Goal: Find specific page/section: Find specific page/section

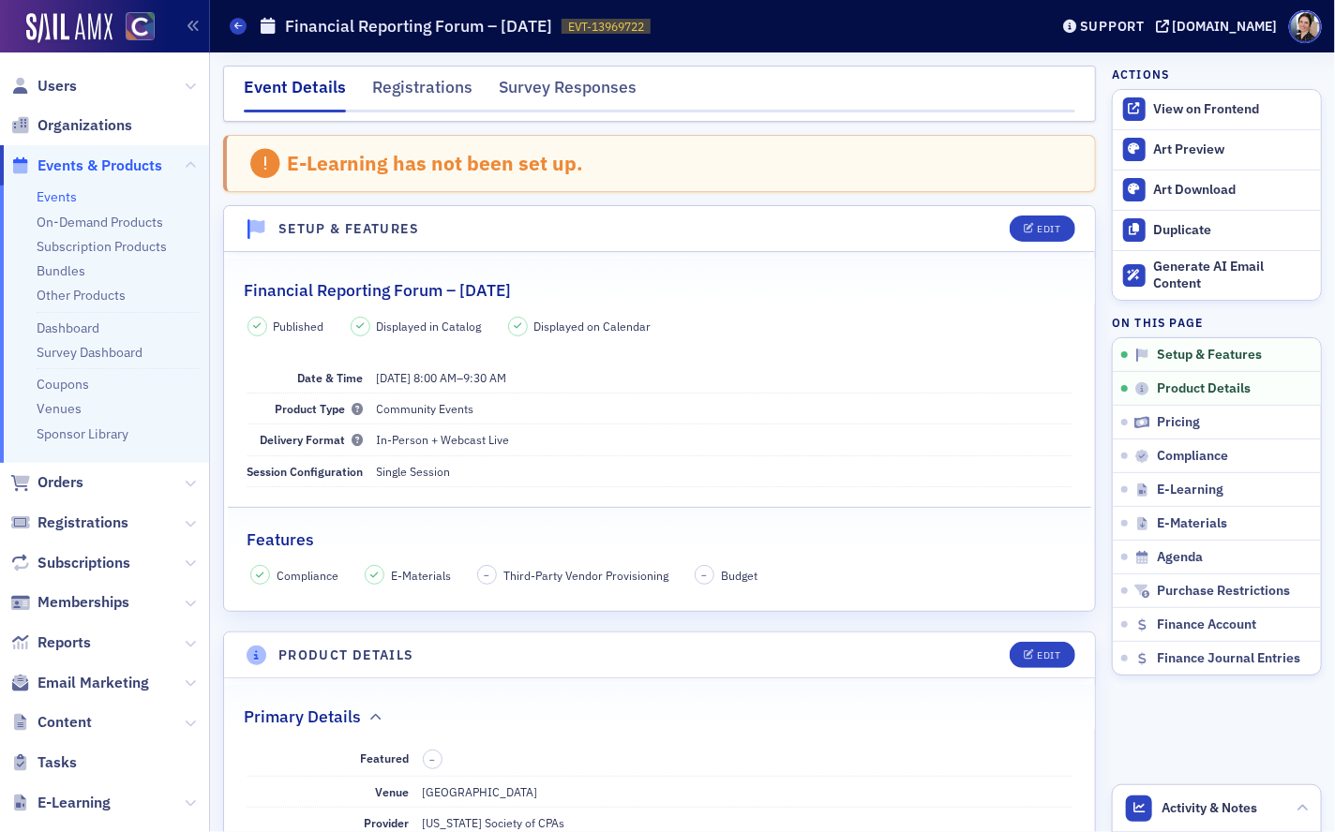
scroll to position [523, 0]
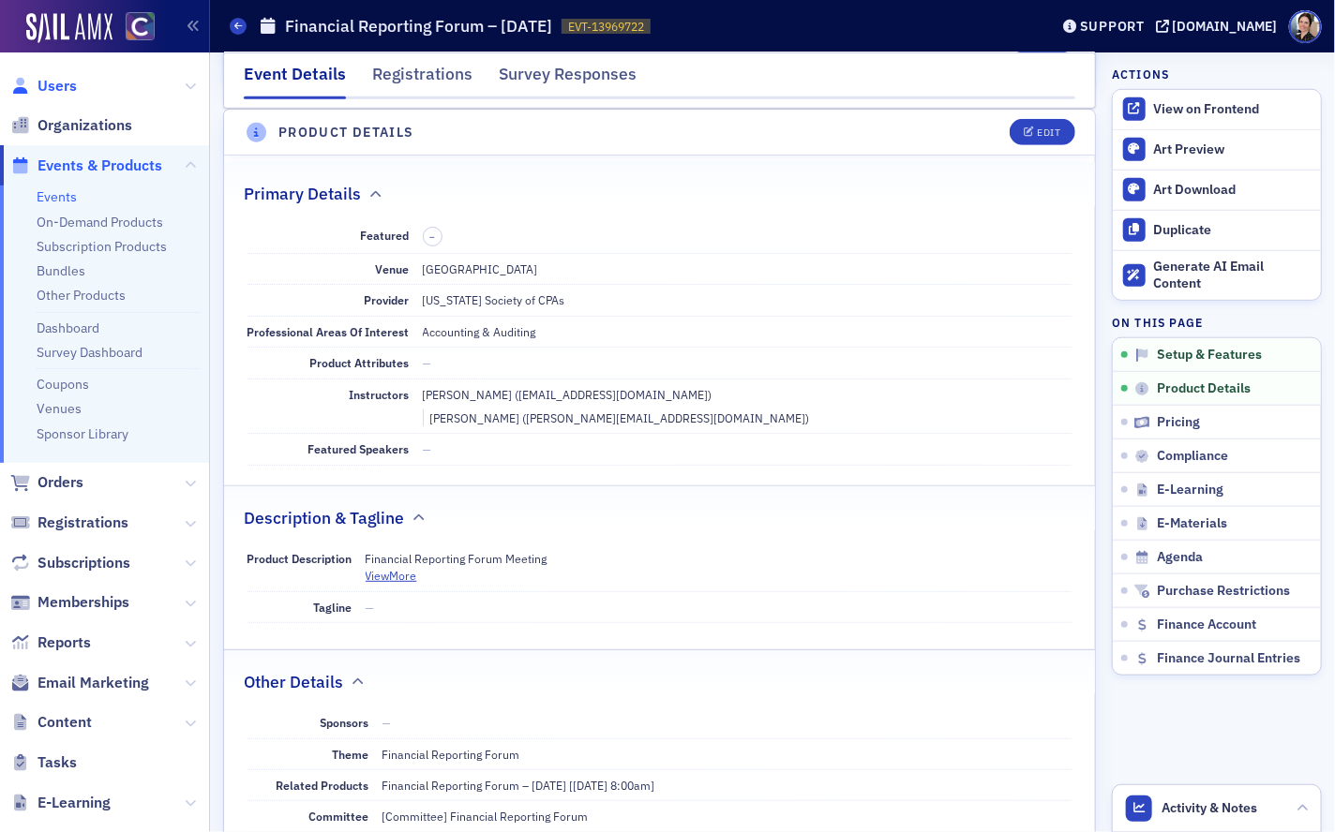
click at [64, 82] on span "Users" at bounding box center [56, 86] width 39 height 21
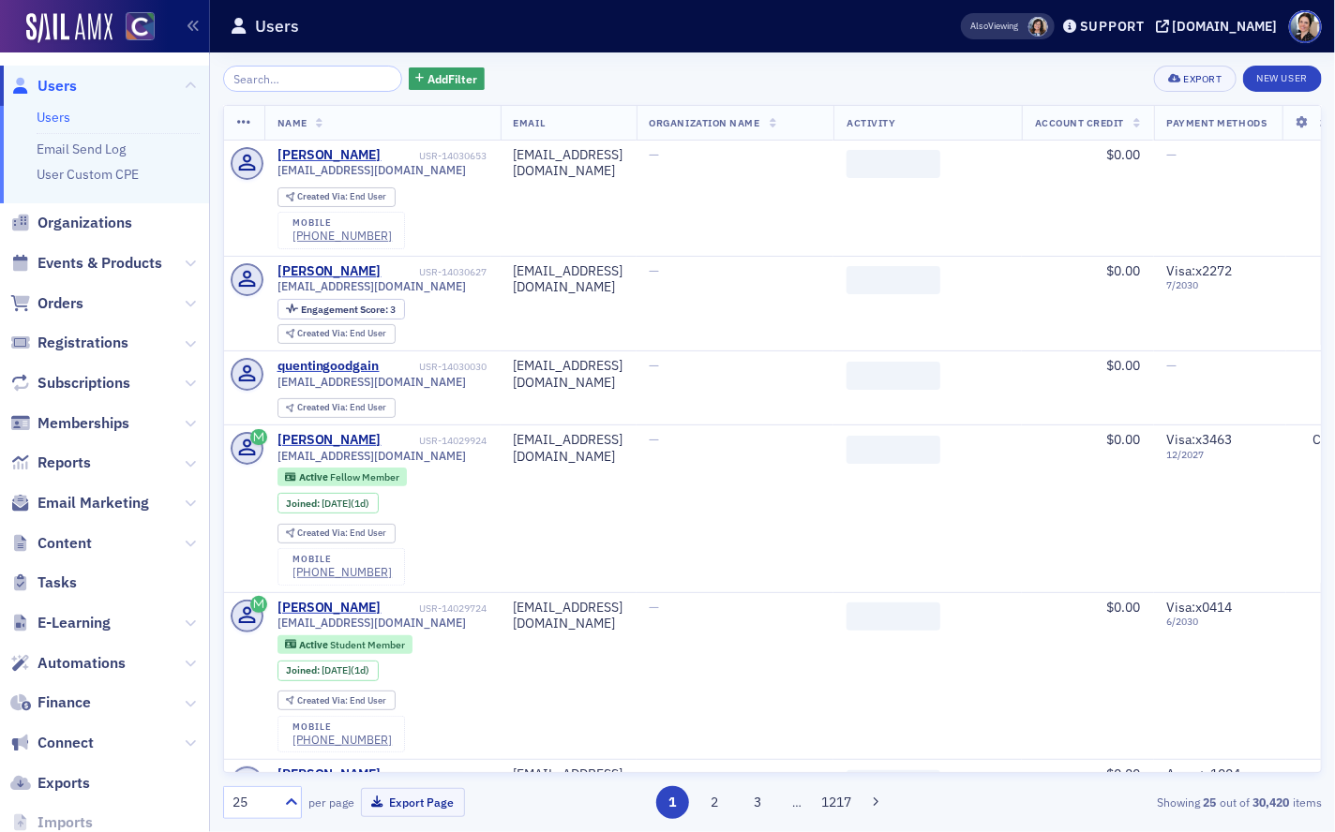
click at [359, 91] on input "search" at bounding box center [312, 79] width 179 height 26
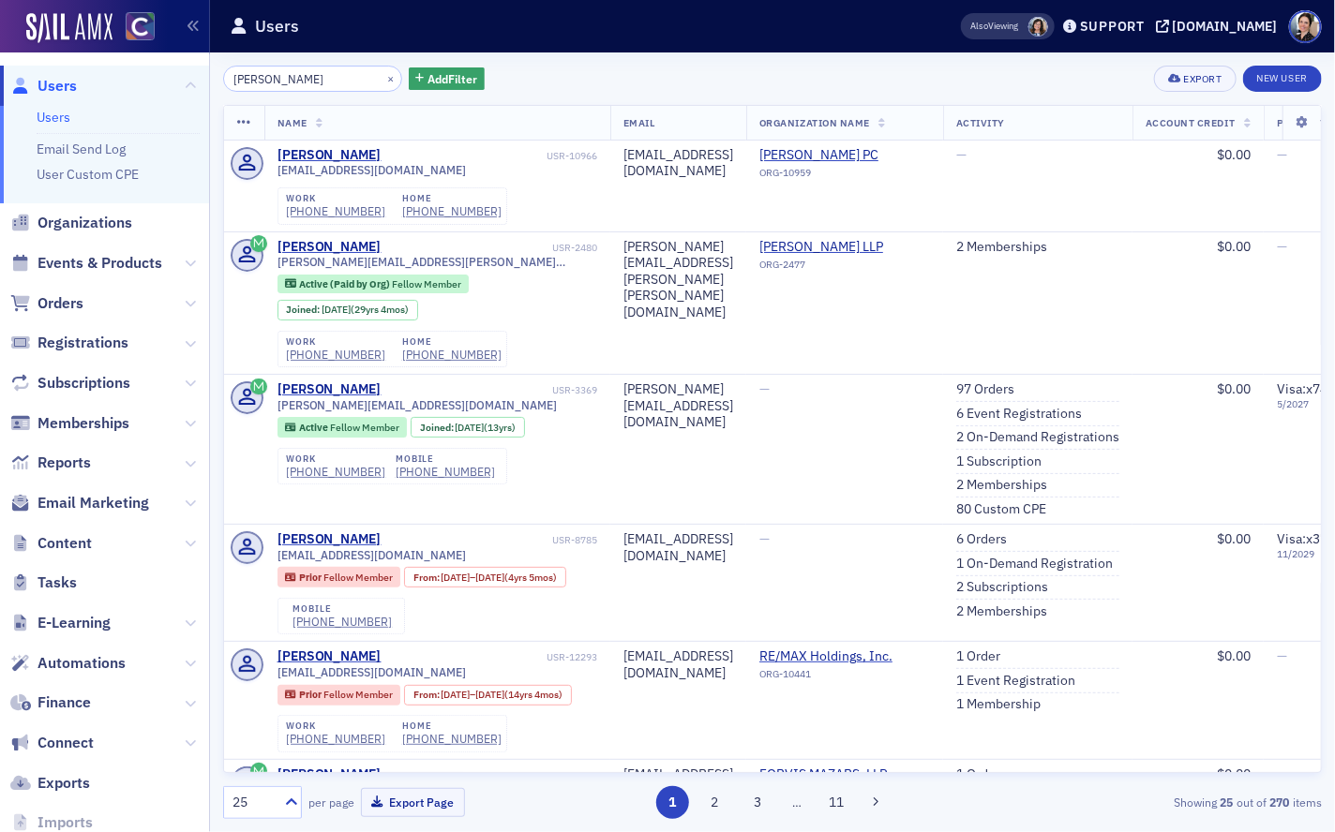
drag, startPoint x: 296, startPoint y: 80, endPoint x: 277, endPoint y: 81, distance: 18.8
click at [277, 81] on input "[PERSON_NAME]" at bounding box center [312, 79] width 179 height 26
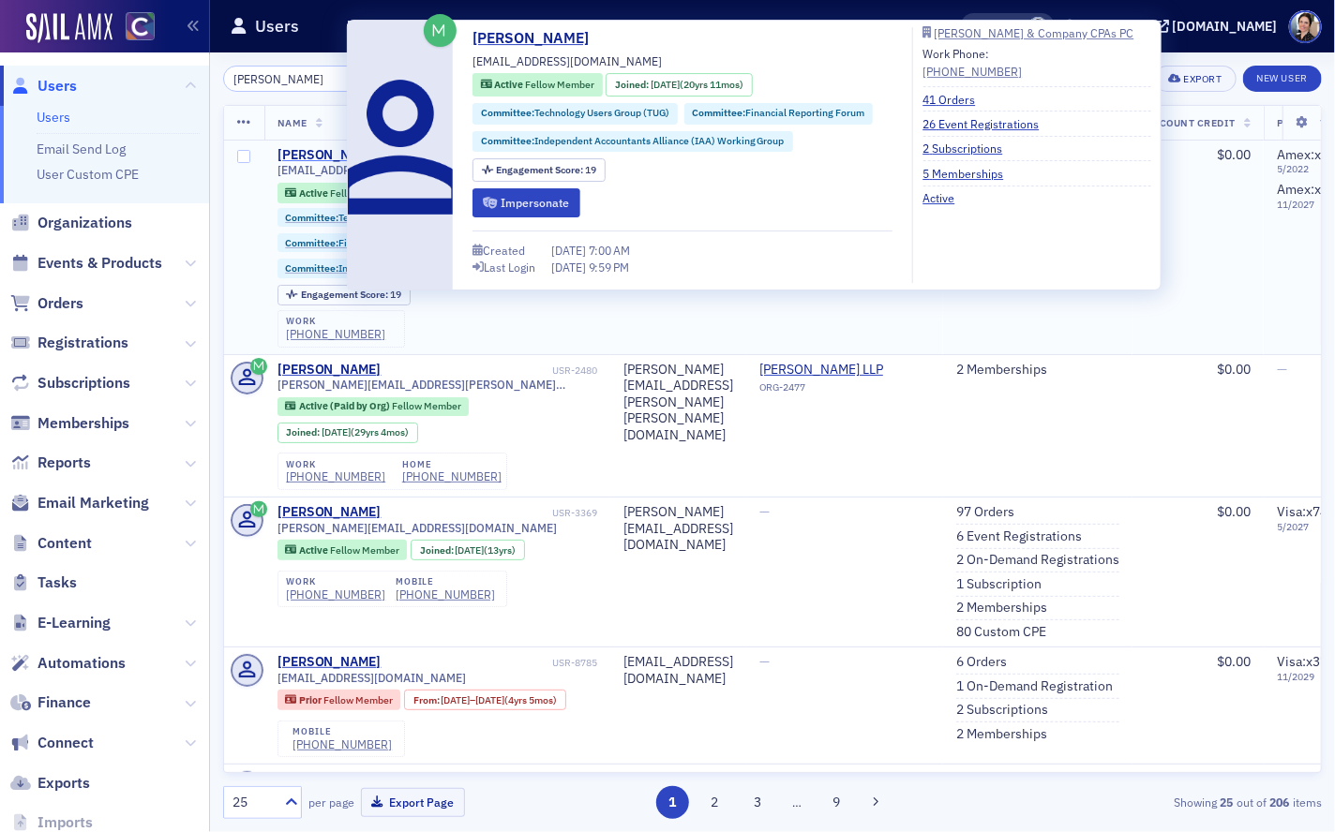
type input "[PERSON_NAME]"
click at [313, 155] on div "[PERSON_NAME]" at bounding box center [329, 155] width 104 height 17
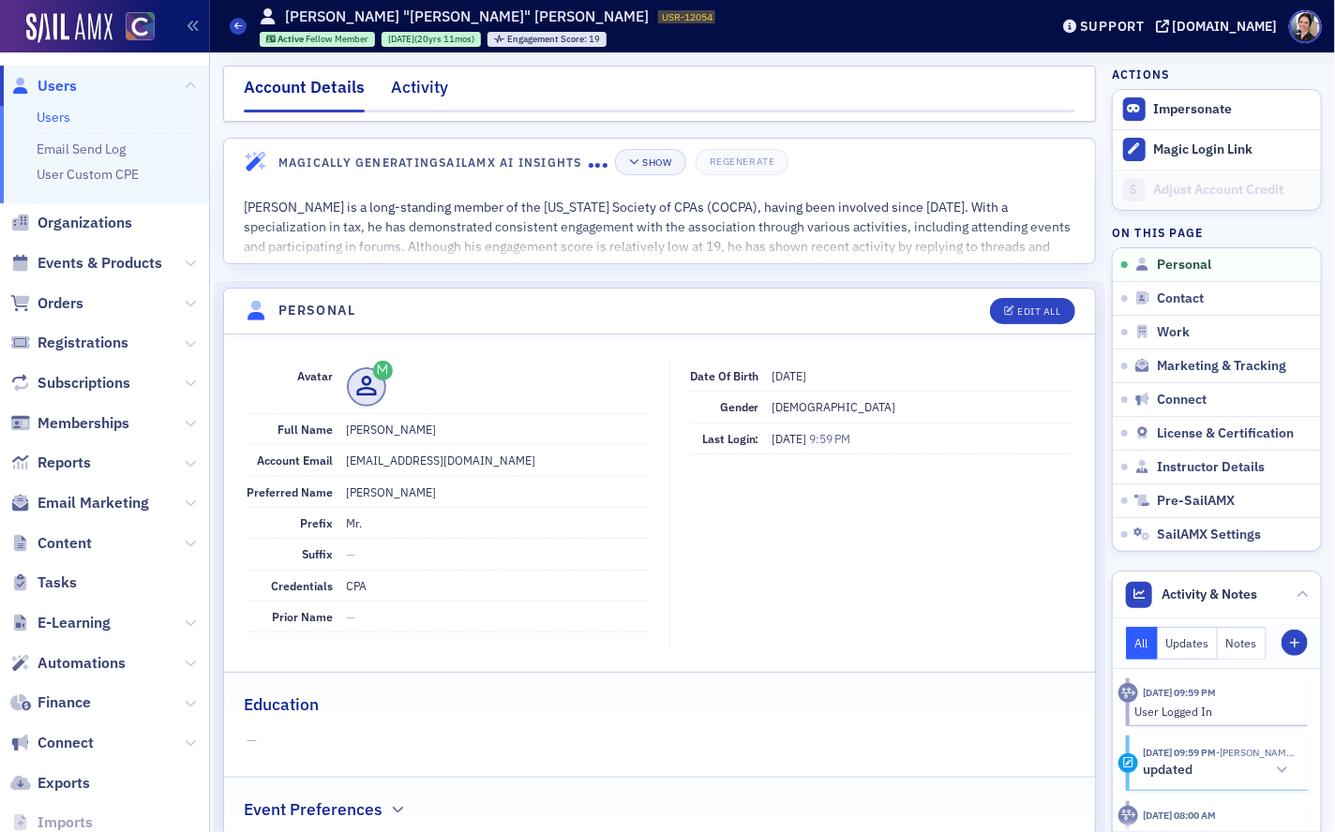
click at [404, 80] on div "Activity" at bounding box center [419, 92] width 57 height 35
